Goal: Obtain resource: Obtain resource

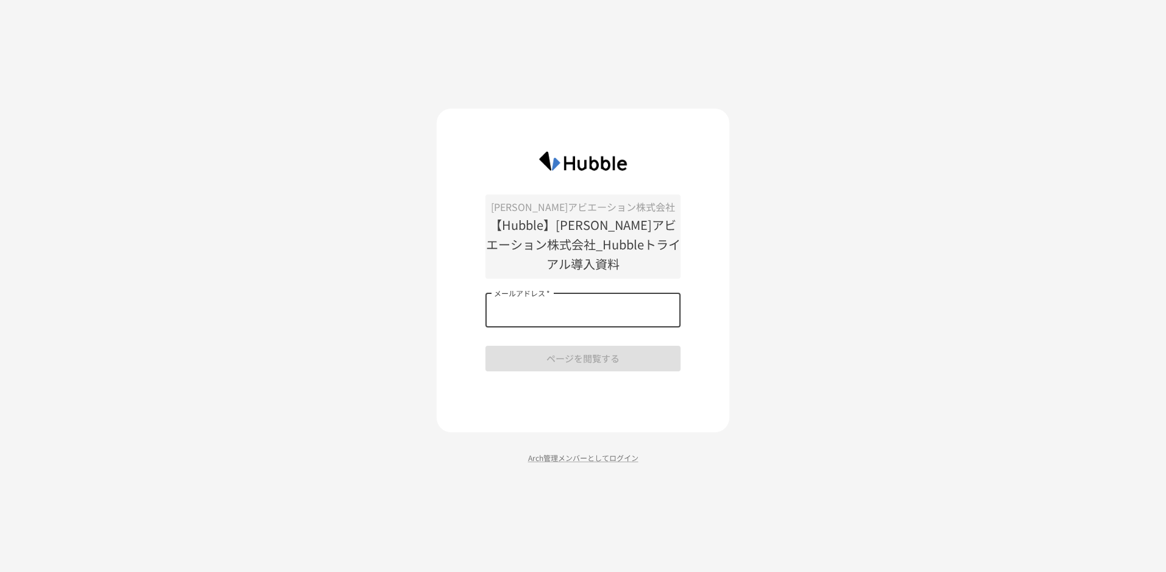
click at [545, 315] on input "メールアドレス   *" at bounding box center [582, 310] width 195 height 34
type input "**********"
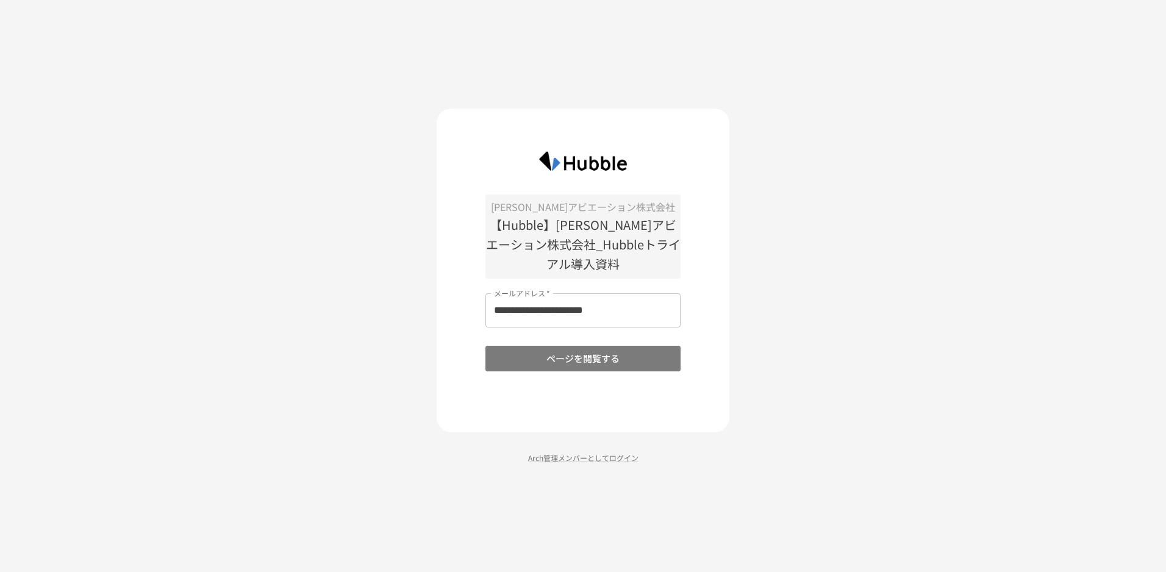
click at [555, 357] on button "ページを閲覧する" at bounding box center [582, 359] width 195 height 26
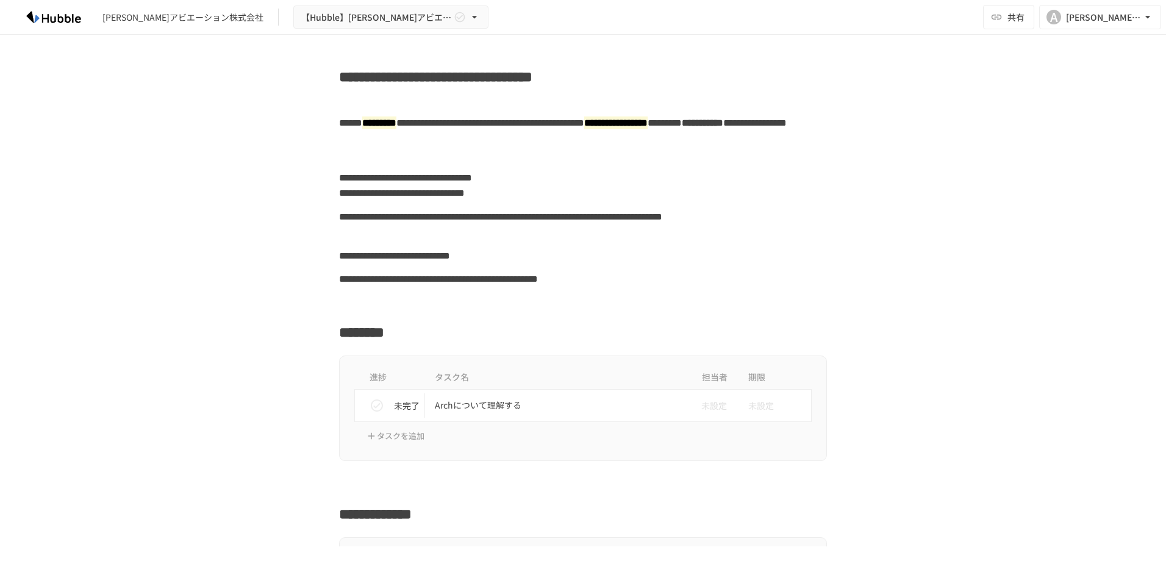
click at [1004, 396] on div "**********" at bounding box center [583, 291] width 1166 height 512
